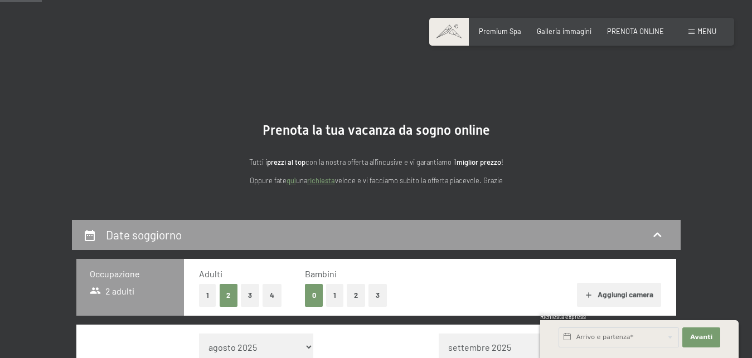
click at [353, 284] on button "2" at bounding box center [356, 295] width 18 height 23
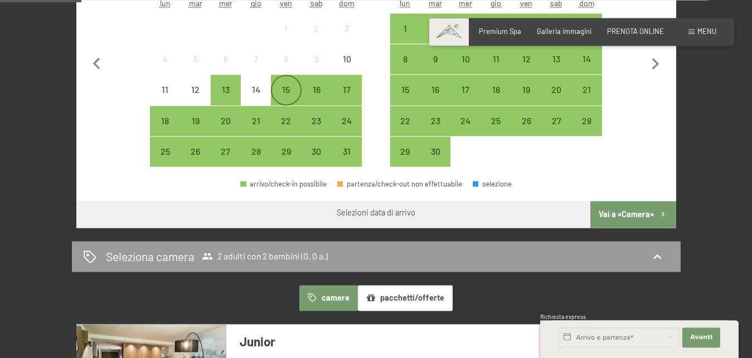
scroll to position [425, 0]
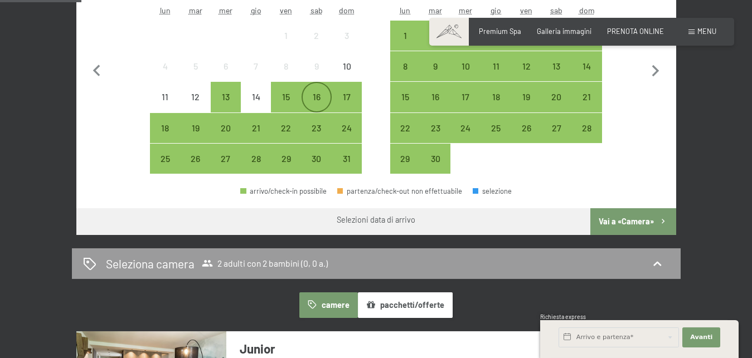
click at [315, 96] on div "16" at bounding box center [317, 106] width 28 height 28
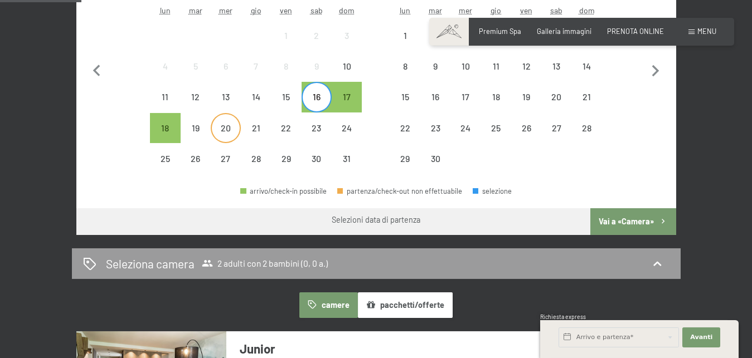
click at [227, 135] on div "20" at bounding box center [226, 138] width 28 height 28
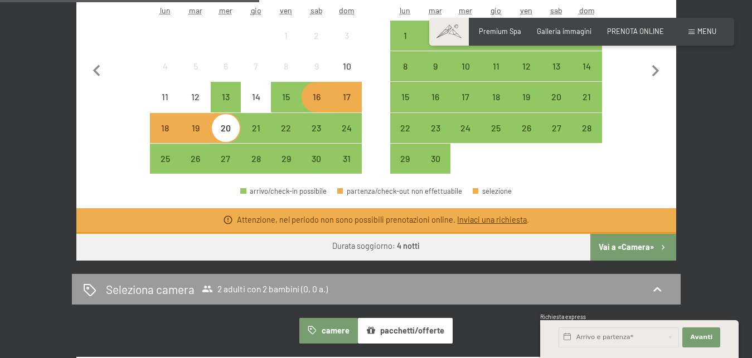
click at [320, 91] on div "16" at bounding box center [317, 97] width 28 height 28
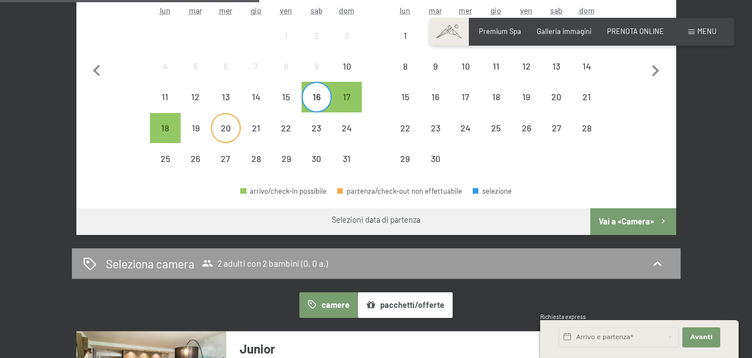
click at [228, 133] on div "20" at bounding box center [226, 138] width 28 height 28
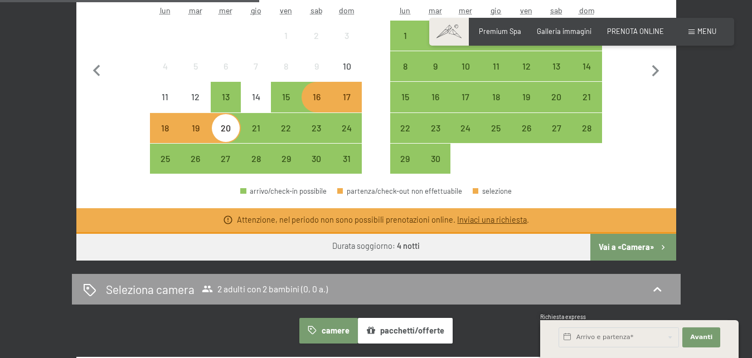
click at [618, 247] on button "Vai a «Camera»" at bounding box center [632, 247] width 85 height 27
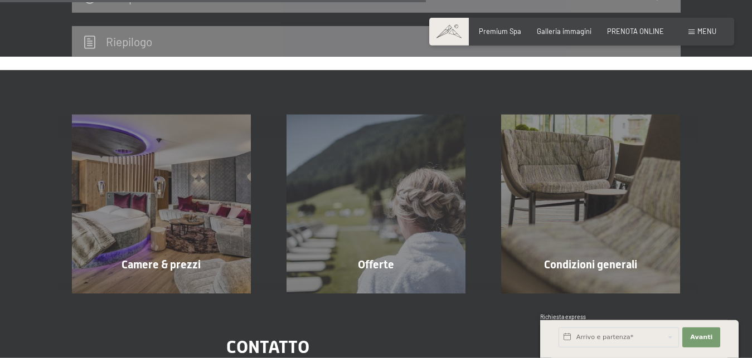
scroll to position [482, 0]
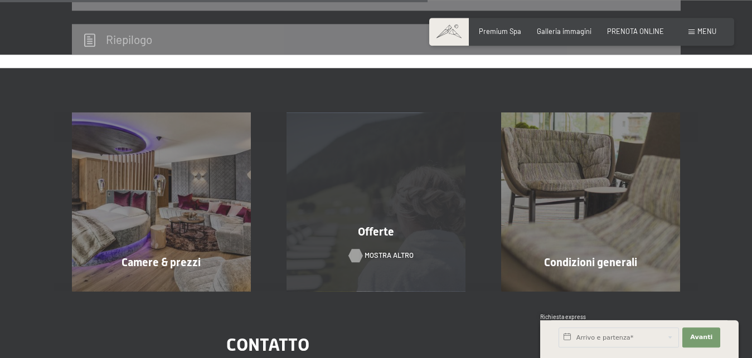
click at [368, 256] on span "mostra altro" at bounding box center [388, 256] width 49 height 10
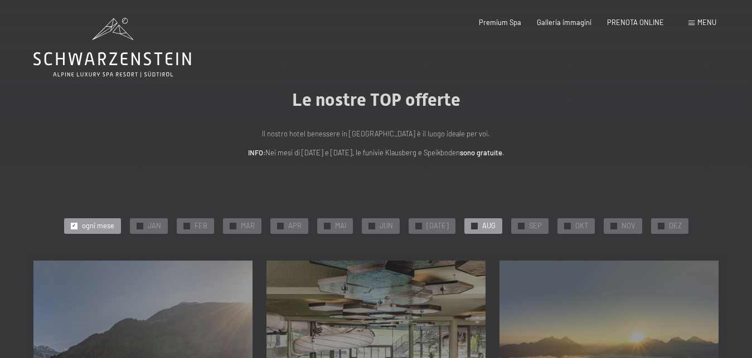
click at [475, 223] on div "✓ AUG" at bounding box center [483, 226] width 38 height 16
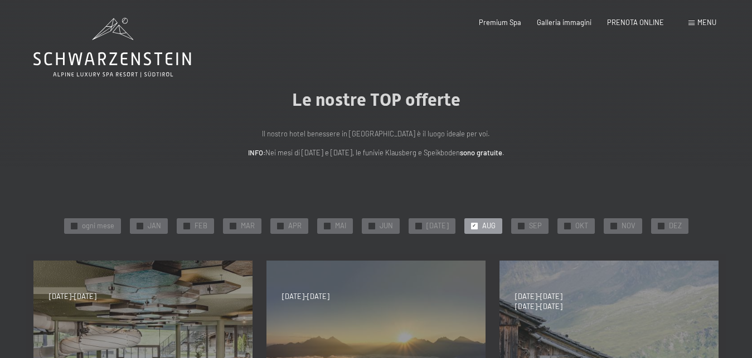
click at [475, 223] on div "✓ AUG" at bounding box center [483, 226] width 38 height 16
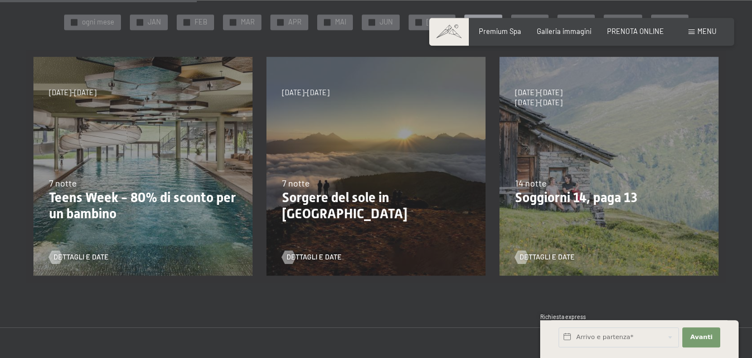
scroll to position [206, 0]
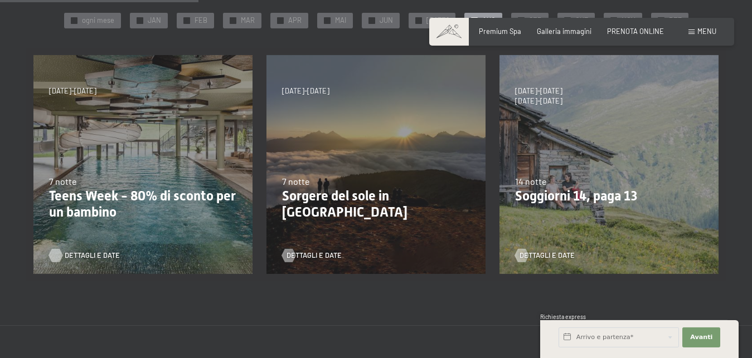
click at [84, 254] on span "Dettagli e Date" at bounding box center [92, 256] width 55 height 10
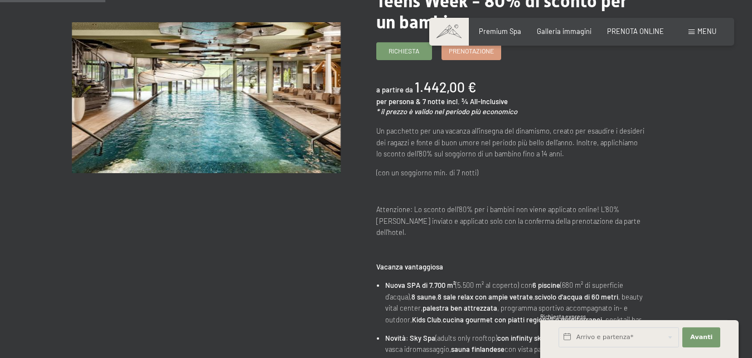
scroll to position [173, 0]
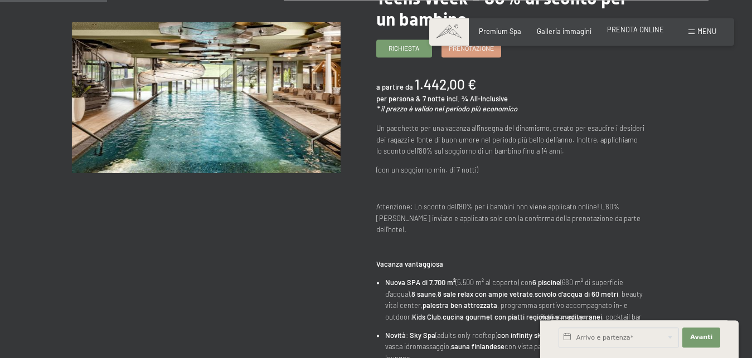
click at [626, 27] on span "PRENOTA ONLINE" at bounding box center [635, 29] width 57 height 9
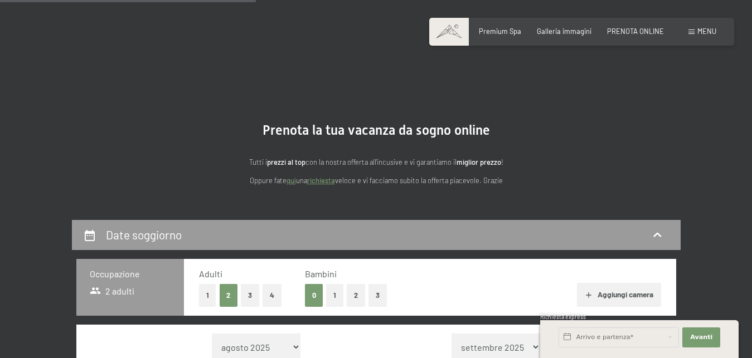
scroll to position [1348, 0]
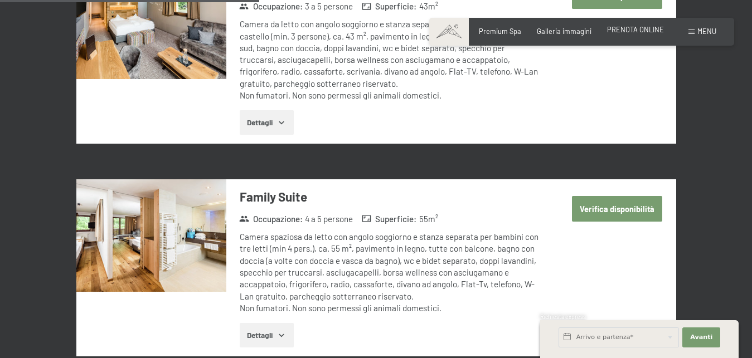
click at [635, 33] on span "PRENOTA ONLINE" at bounding box center [635, 29] width 57 height 9
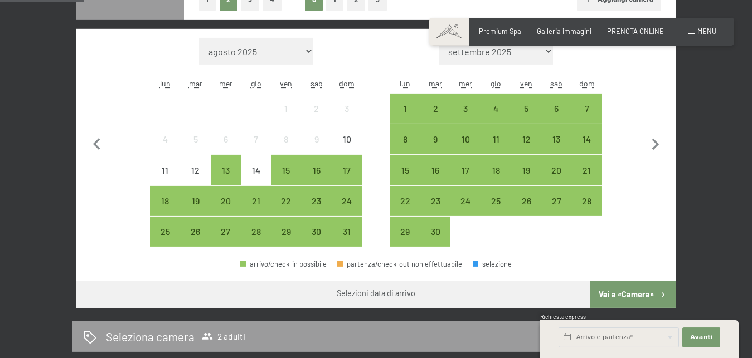
scroll to position [227, 0]
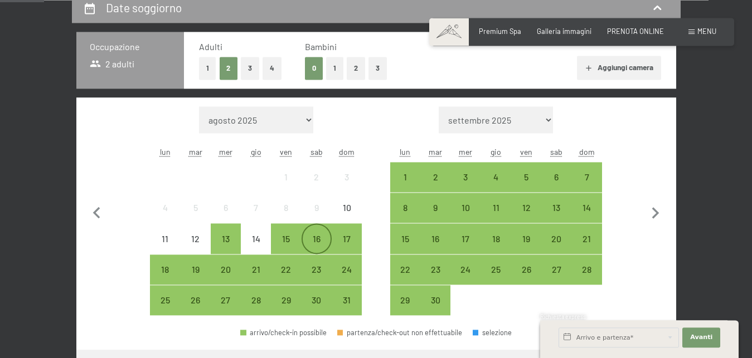
click at [313, 245] on div "16" at bounding box center [317, 249] width 28 height 28
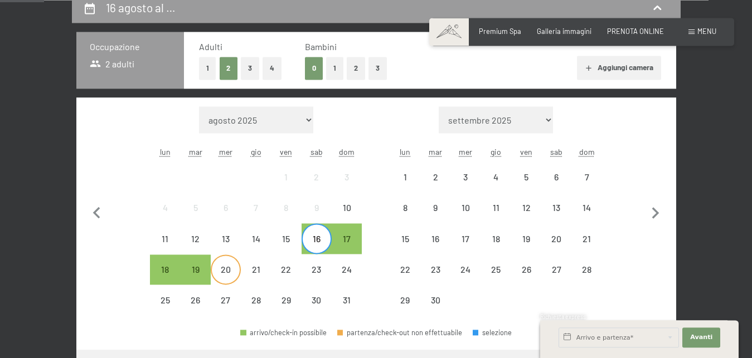
click at [218, 272] on div "20" at bounding box center [226, 279] width 28 height 28
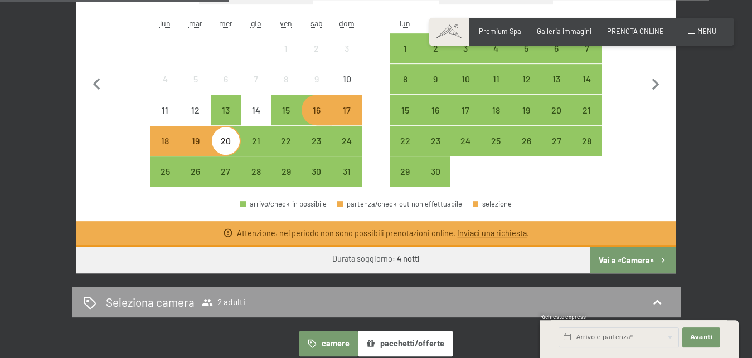
scroll to position [358, 0]
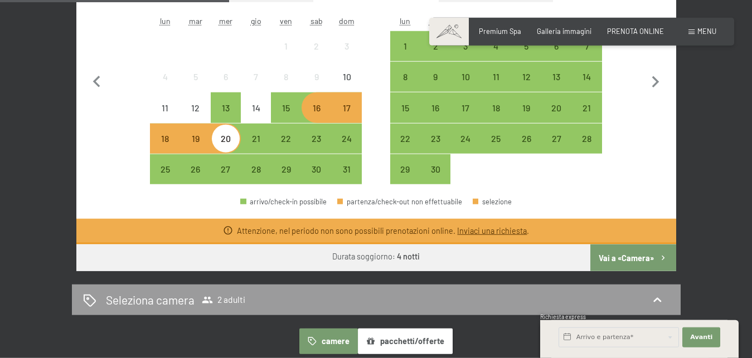
click at [603, 255] on button "Vai a «Camera»" at bounding box center [632, 258] width 85 height 27
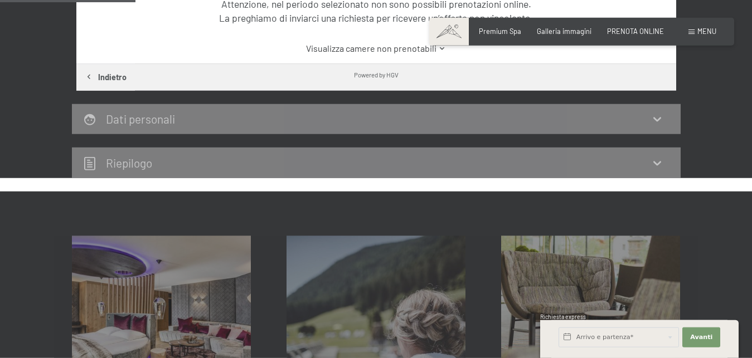
scroll to position [211, 0]
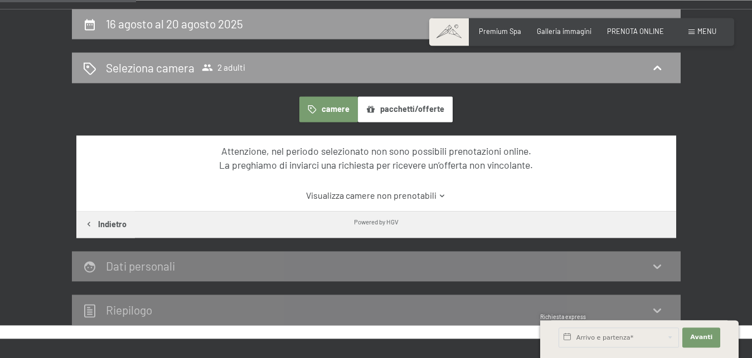
click at [379, 113] on button "pacchetti/offerte" at bounding box center [405, 109] width 95 height 26
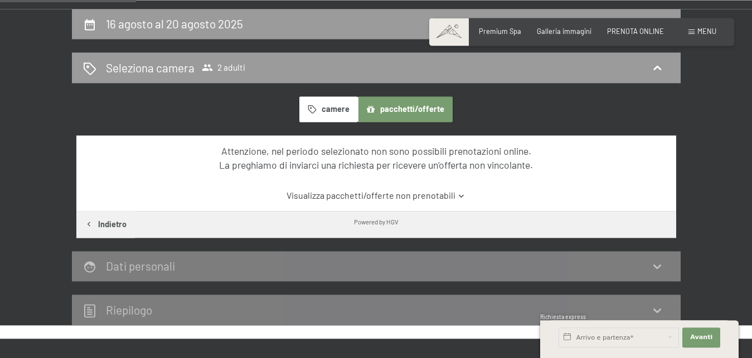
click at [418, 101] on button "pacchetti/offerte" at bounding box center [405, 109] width 95 height 26
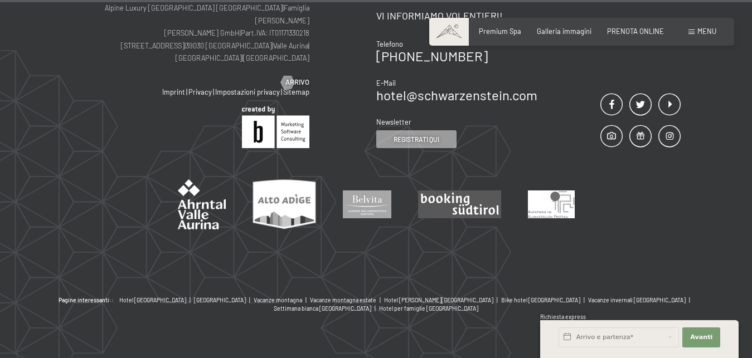
scroll to position [0, 0]
